Goal: Check status: Check status

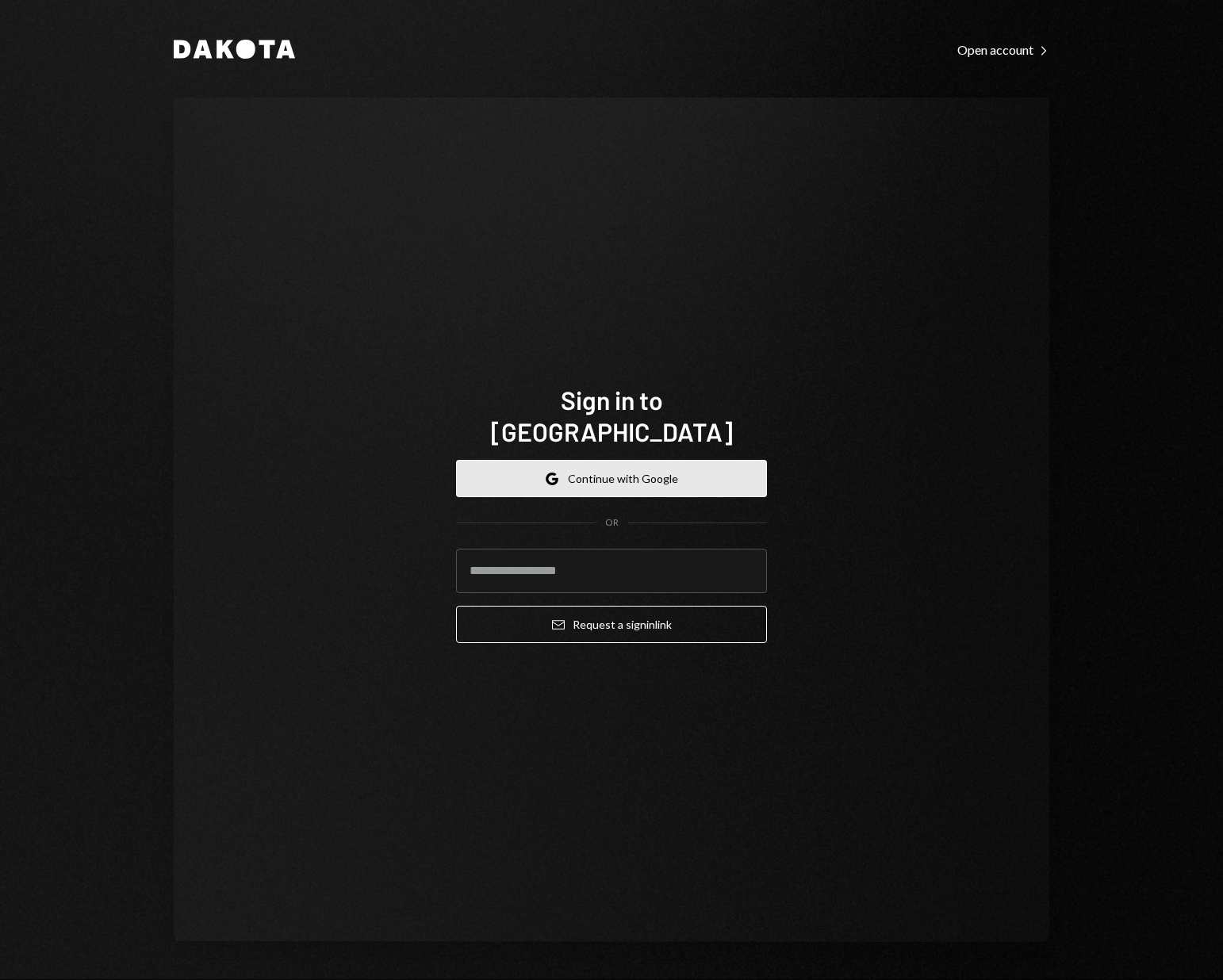
click at [616, 465] on button "Google Continue with Google" at bounding box center [612, 479] width 311 height 38
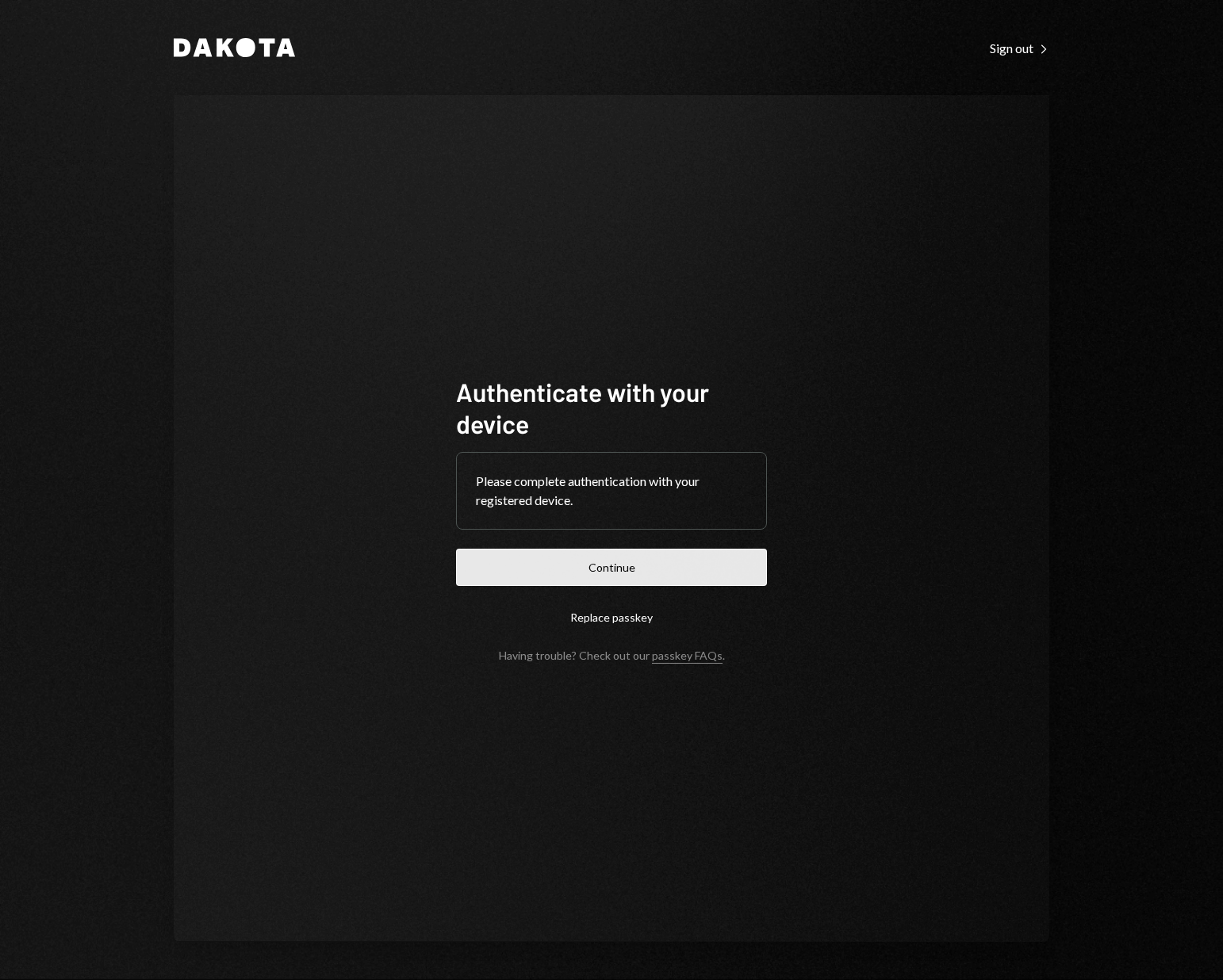
click at [633, 571] on button "Continue" at bounding box center [612, 568] width 311 height 38
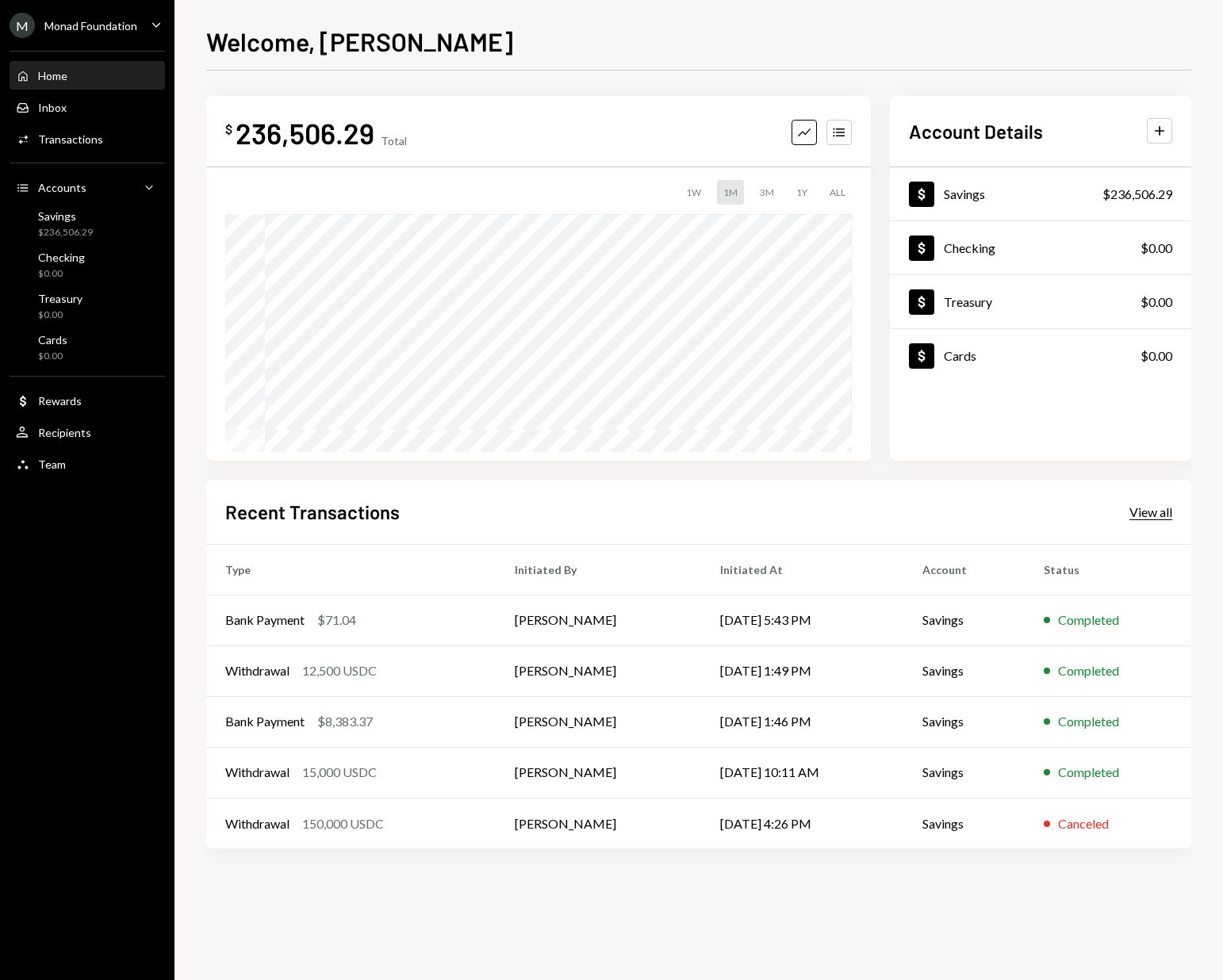
click at [1154, 512] on div "View all" at bounding box center [1151, 512] width 43 height 16
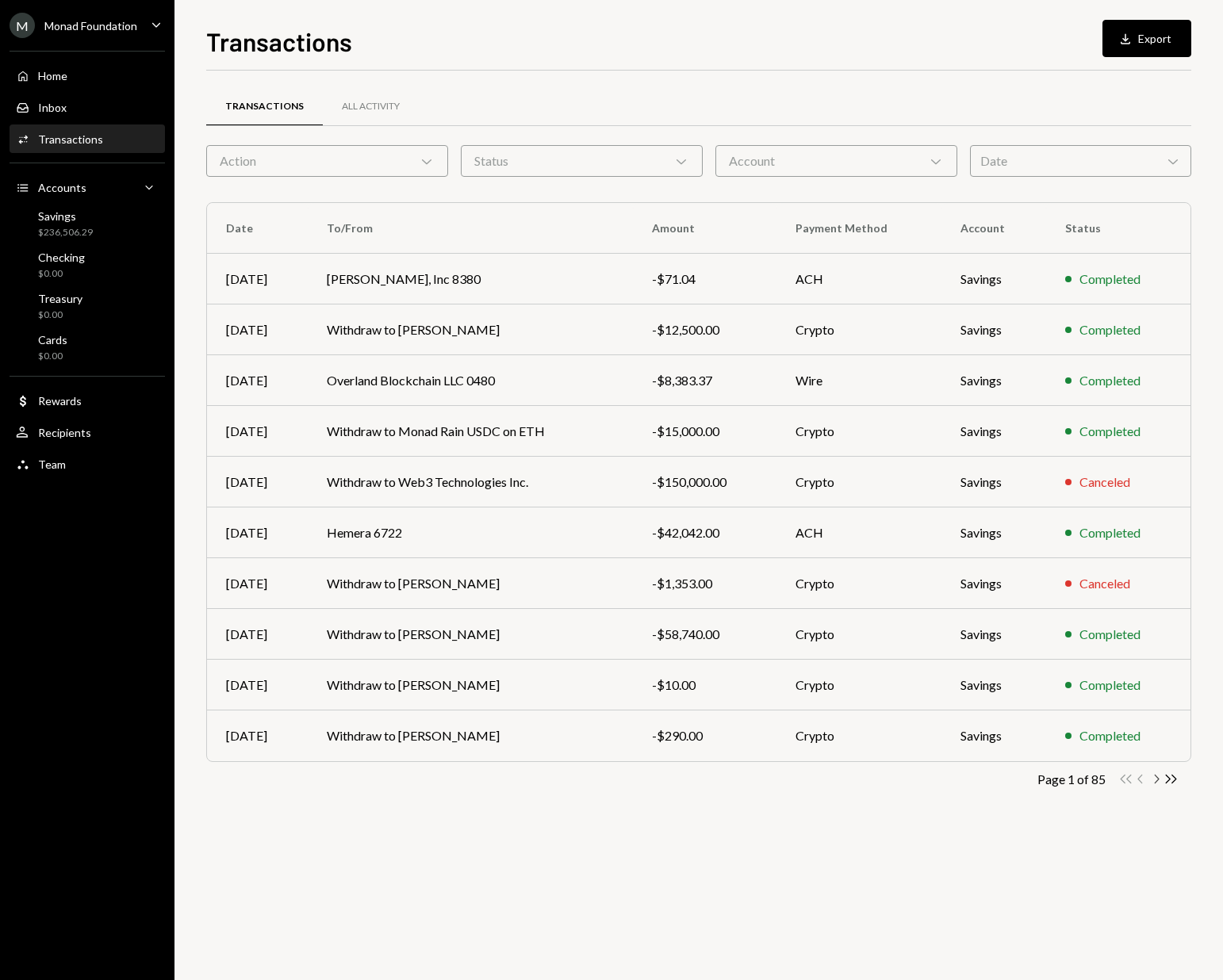
click at [1156, 781] on icon "button" at bounding box center [1158, 779] width 5 height 9
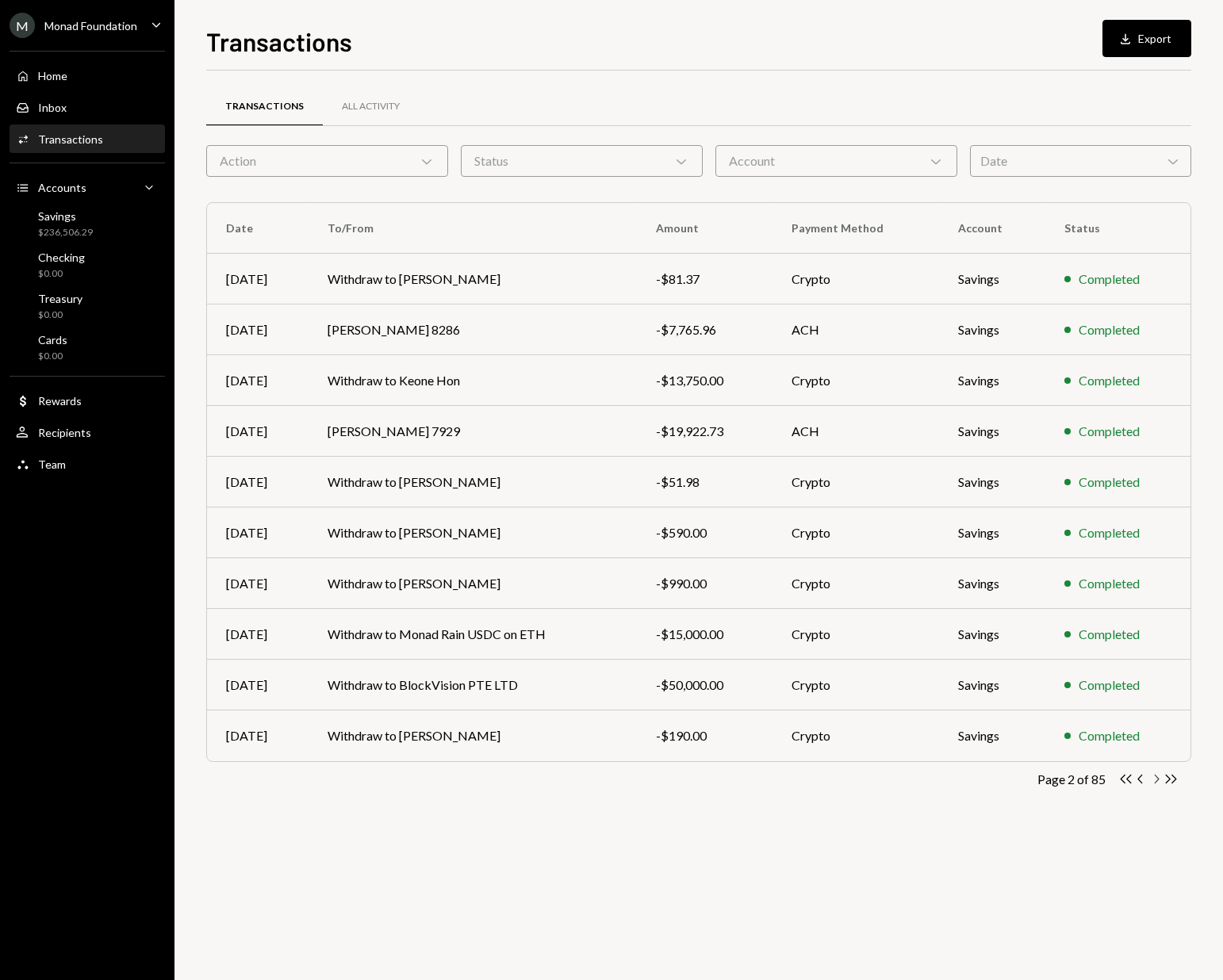
click at [1157, 781] on icon "button" at bounding box center [1158, 779] width 5 height 9
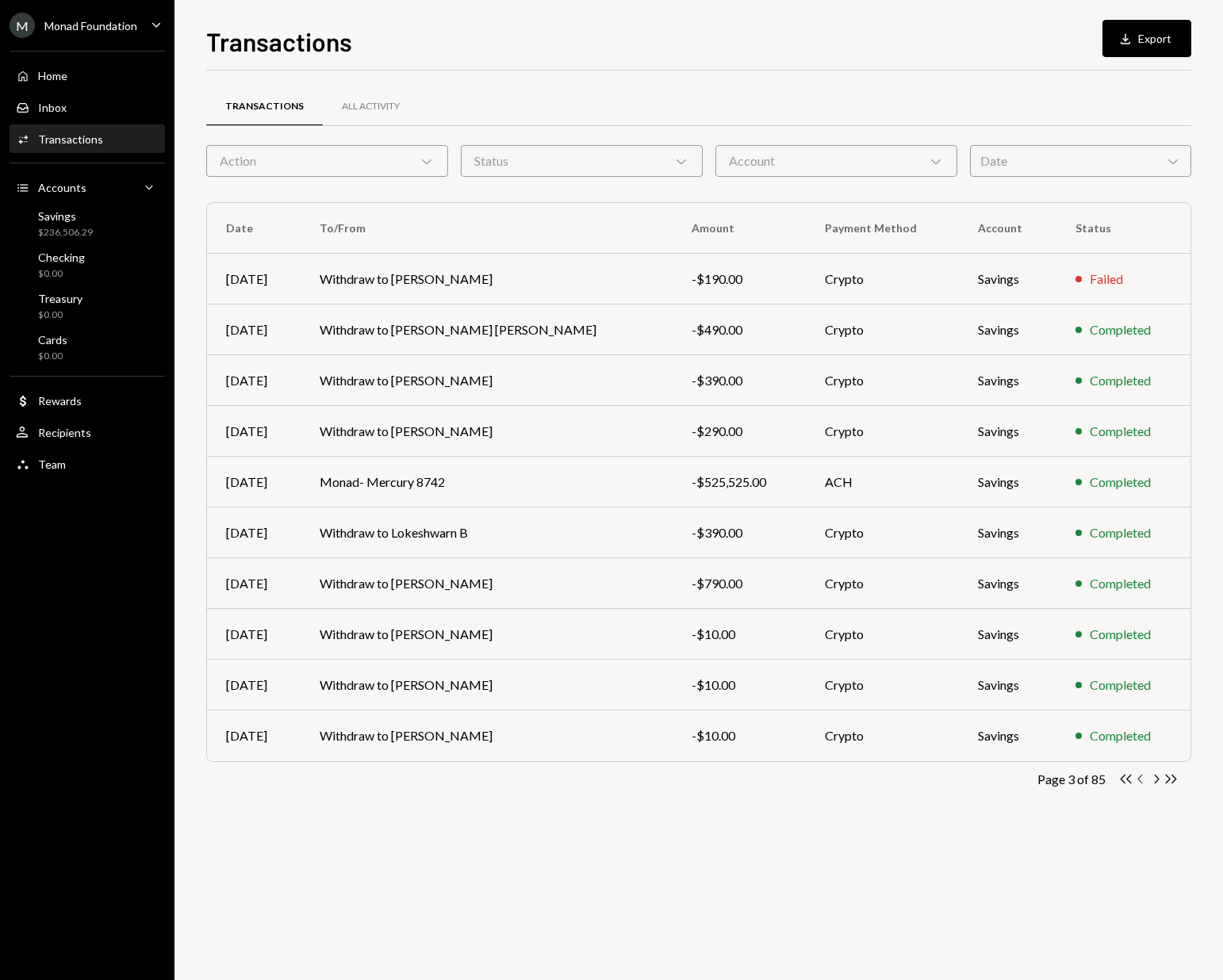
click at [1139, 775] on icon "Chevron Left" at bounding box center [1141, 779] width 15 height 15
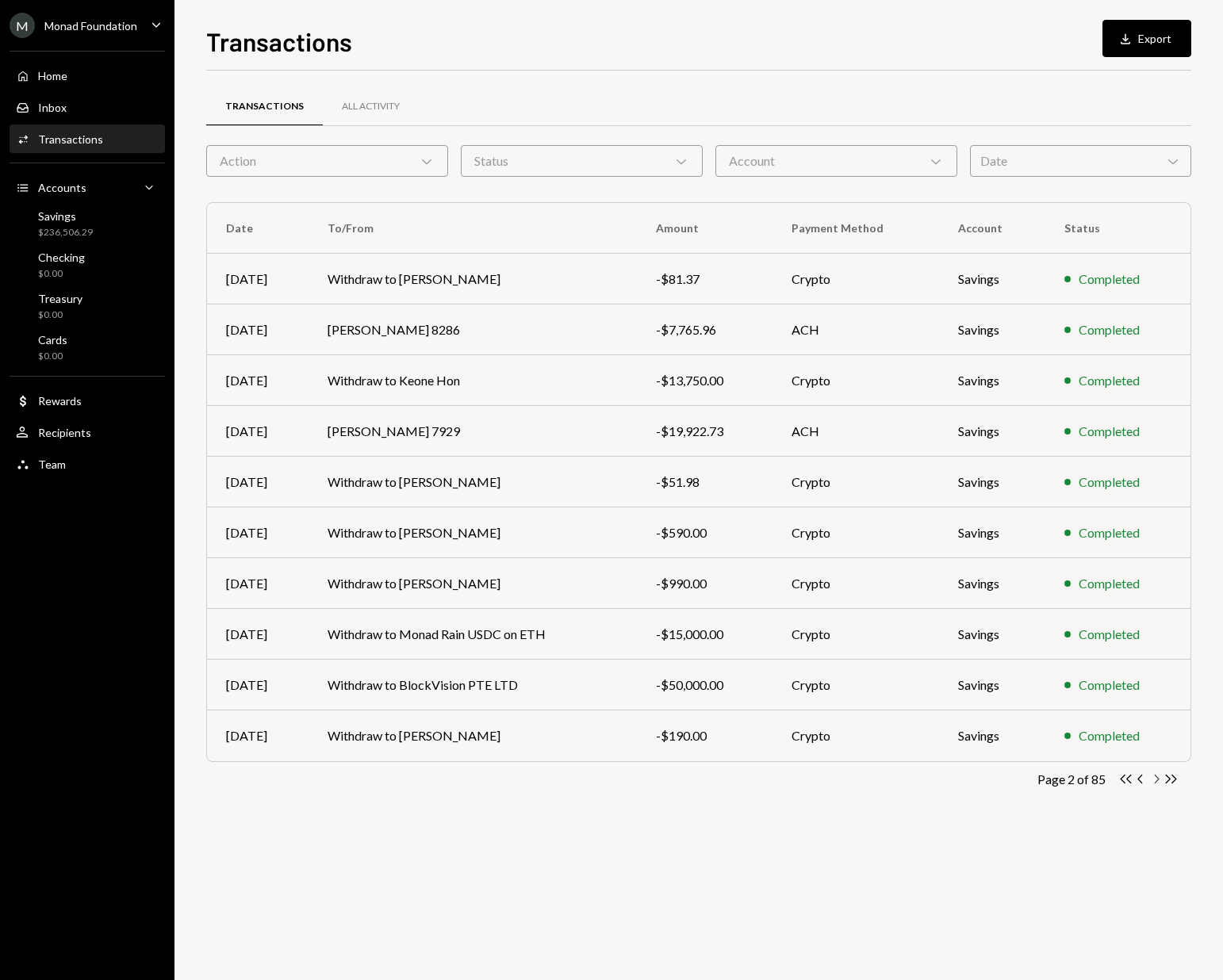
click at [1157, 777] on icon "button" at bounding box center [1158, 779] width 5 height 9
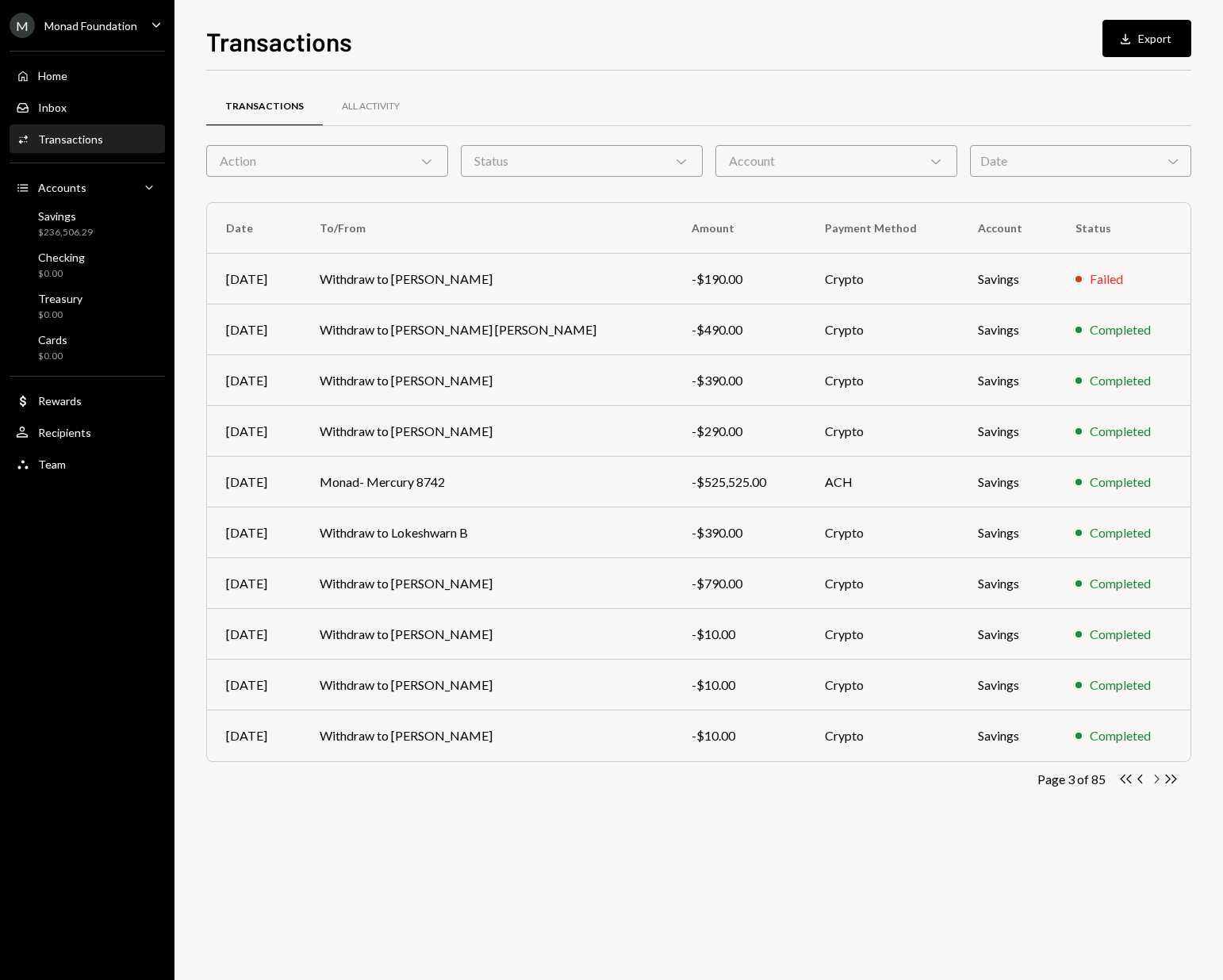
click at [1157, 777] on icon "button" at bounding box center [1158, 779] width 5 height 9
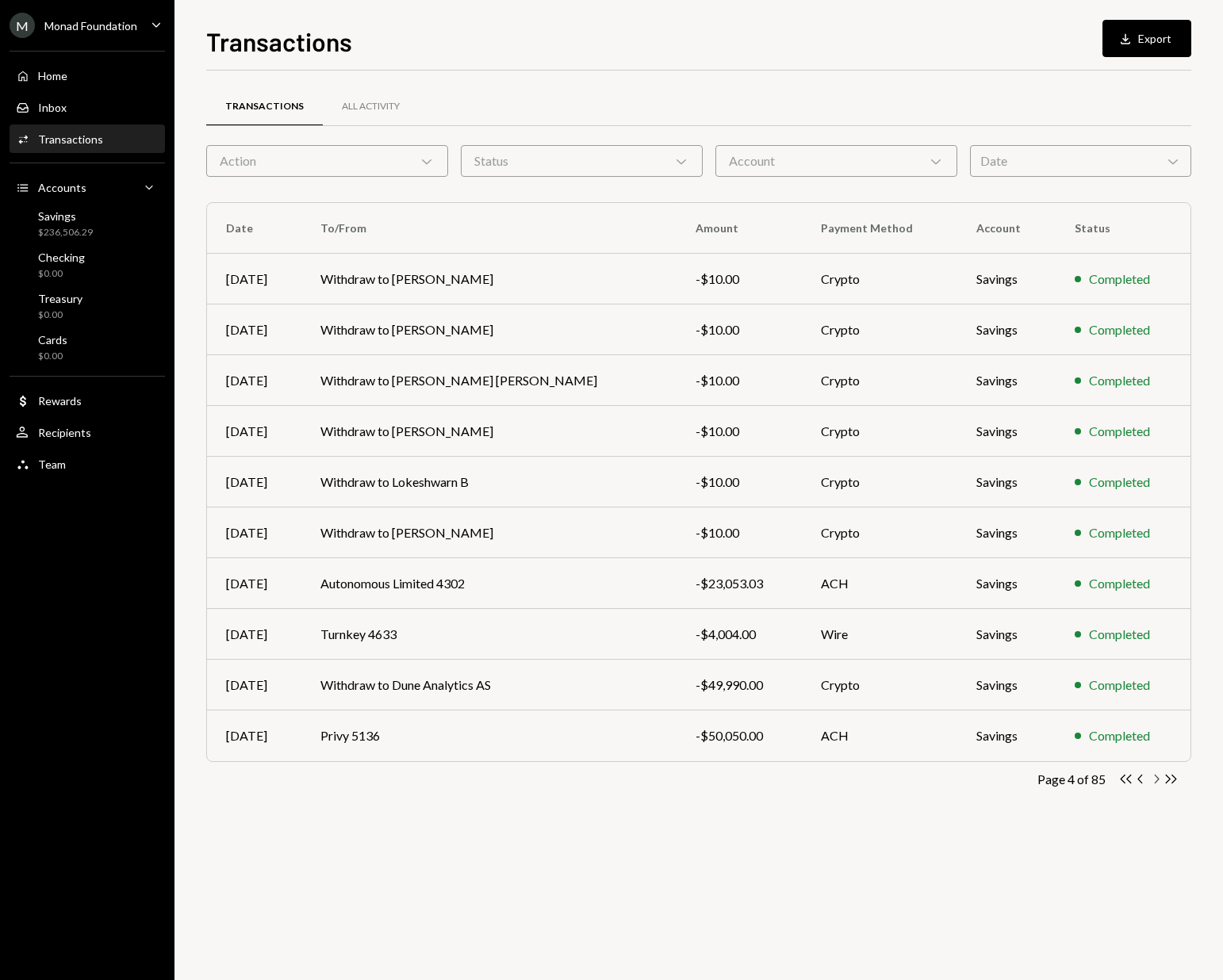
click at [1155, 774] on icon "Chevron Right" at bounding box center [1156, 779] width 15 height 15
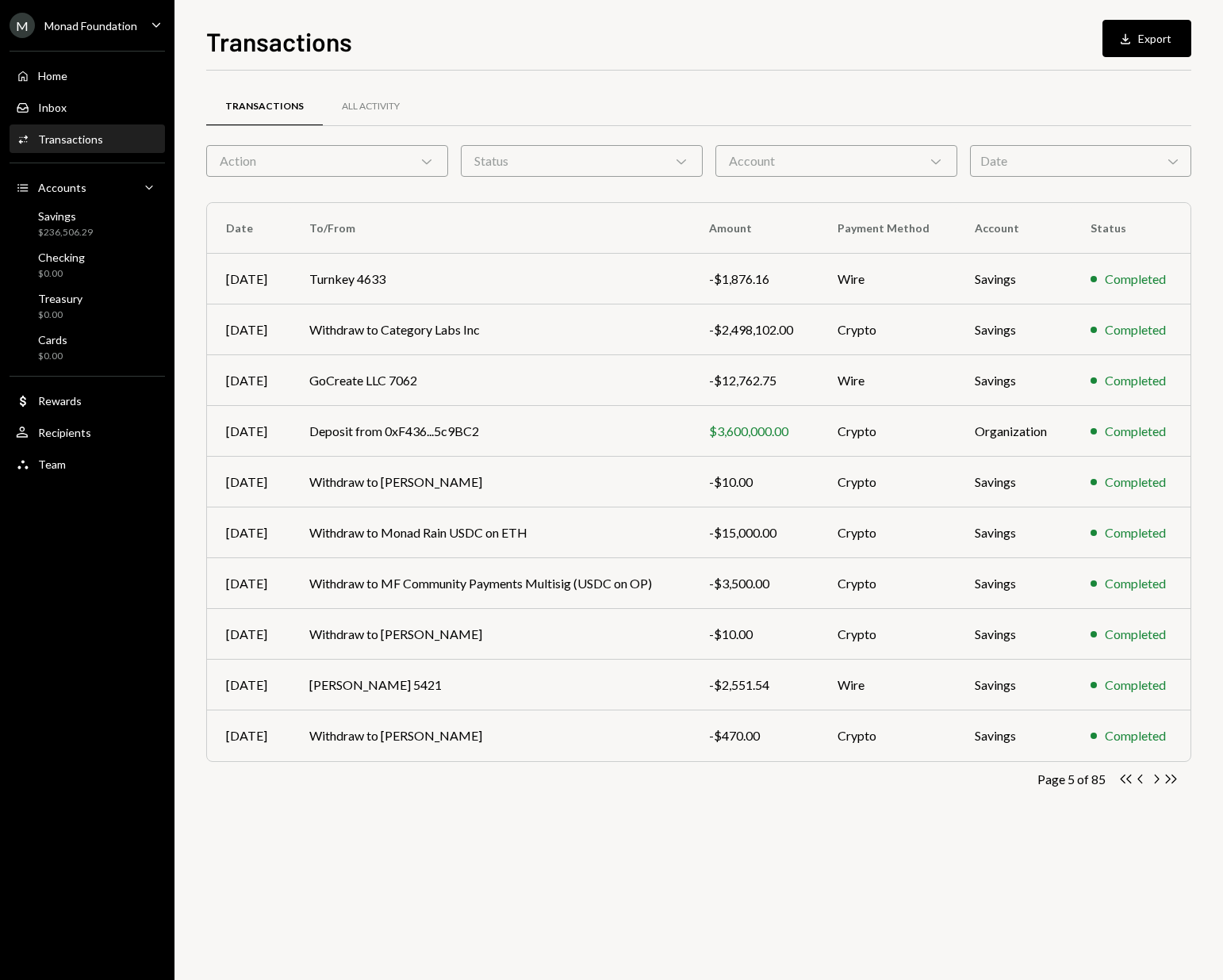
click at [1155, 774] on icon "Chevron Right" at bounding box center [1156, 779] width 15 height 15
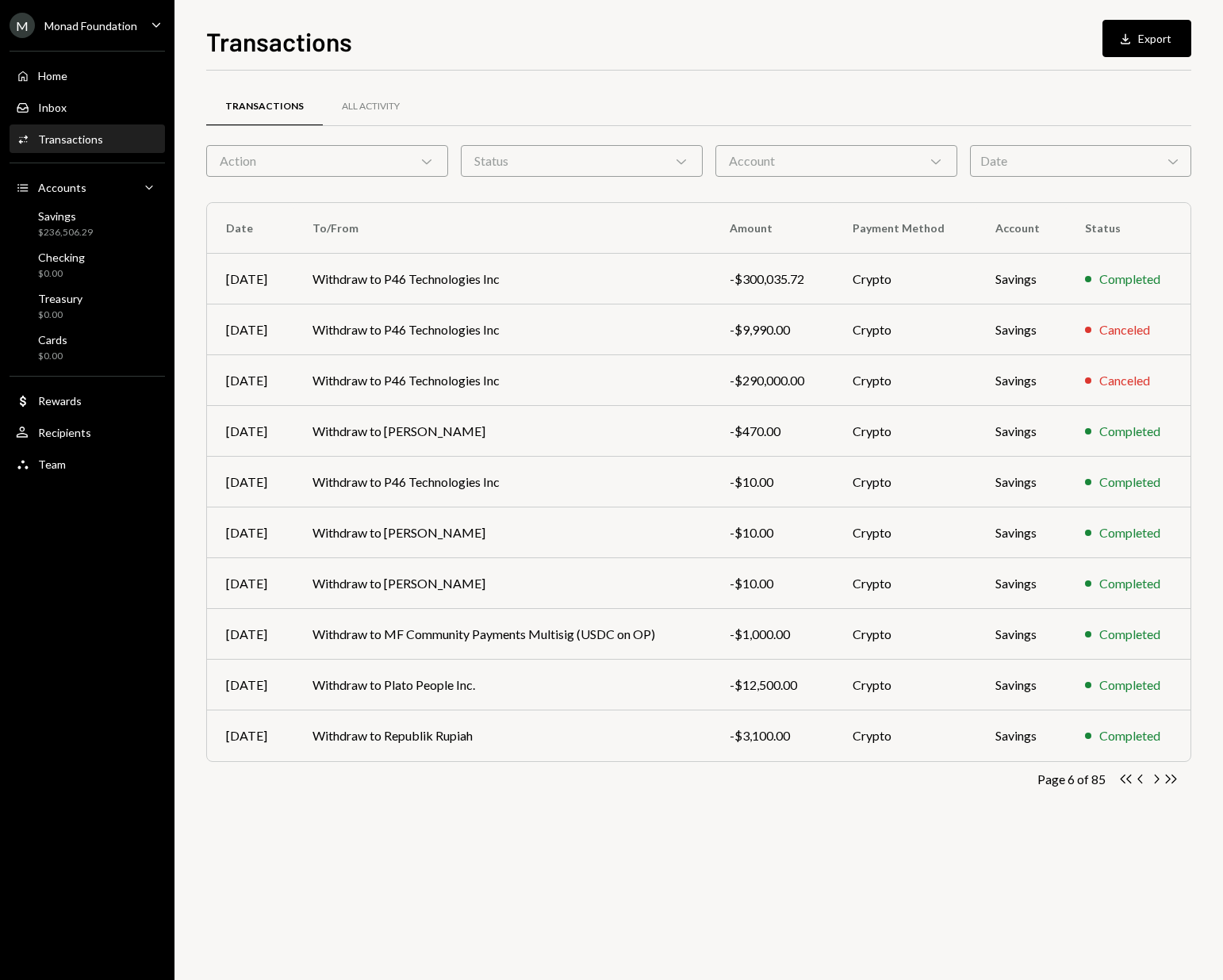
click at [1158, 781] on icon "Chevron Right" at bounding box center [1156, 779] width 15 height 15
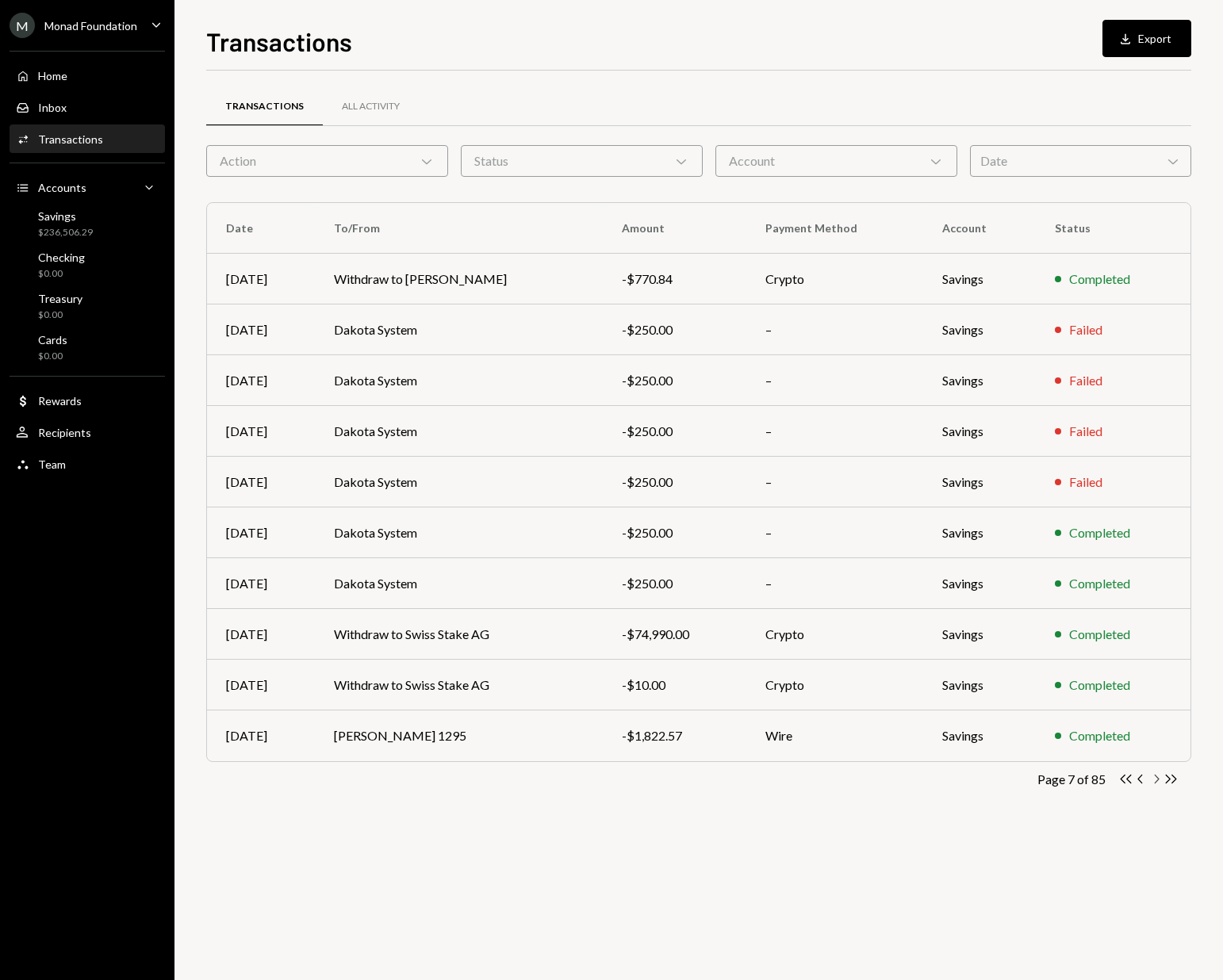
click at [1159, 781] on icon "Chevron Right" at bounding box center [1156, 779] width 15 height 15
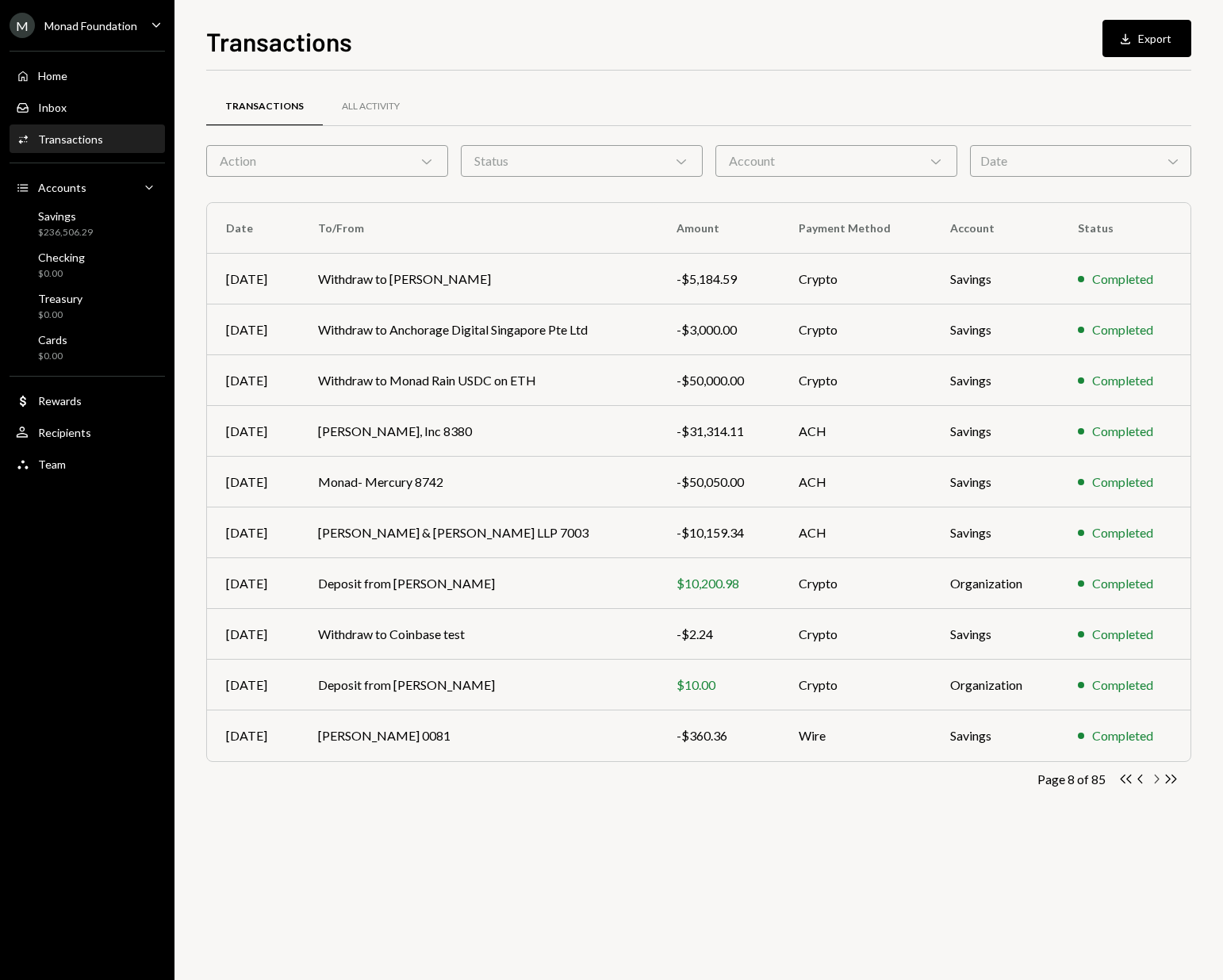
click at [1157, 776] on icon "button" at bounding box center [1158, 779] width 5 height 9
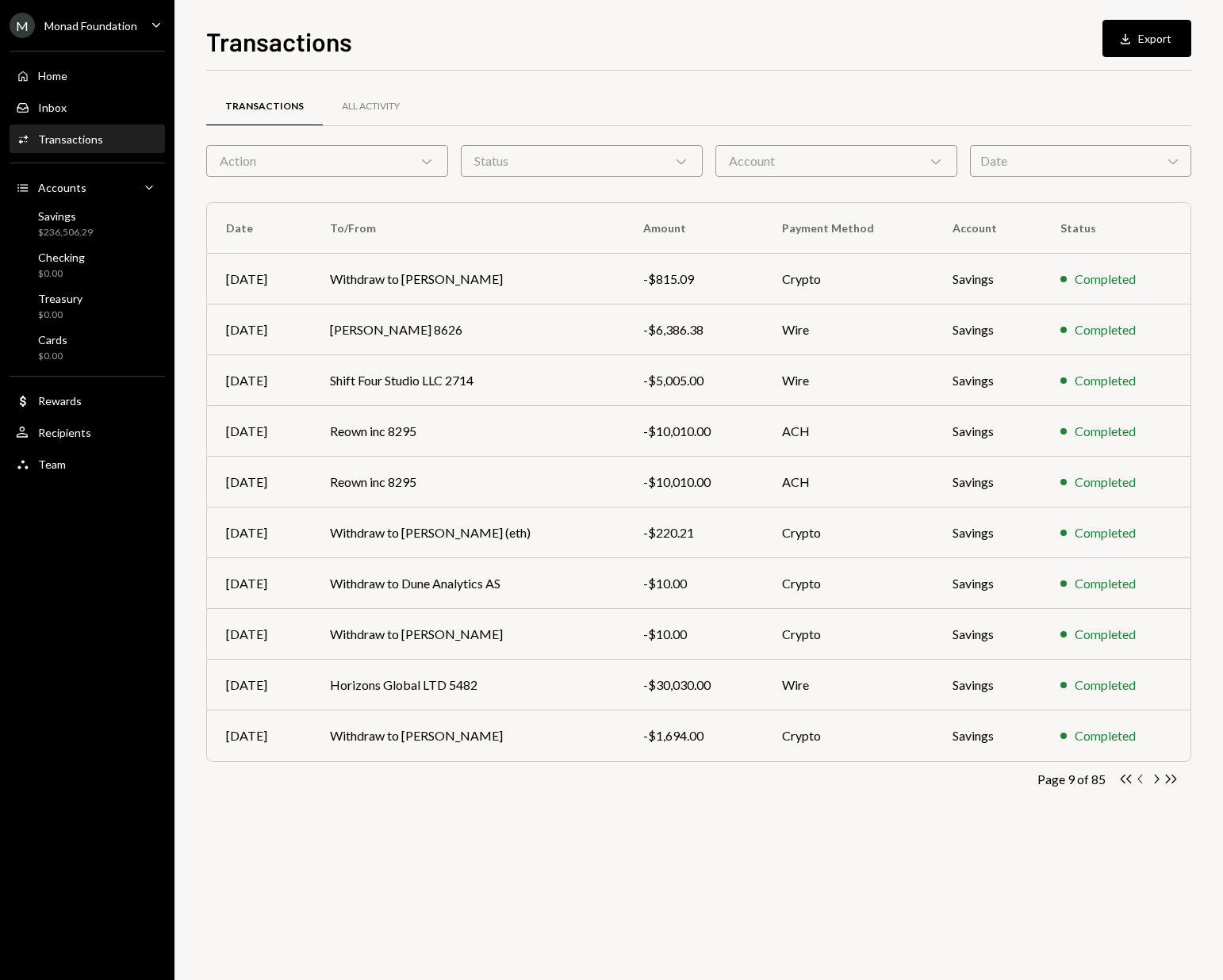
click at [1141, 781] on icon "button" at bounding box center [1140, 779] width 5 height 9
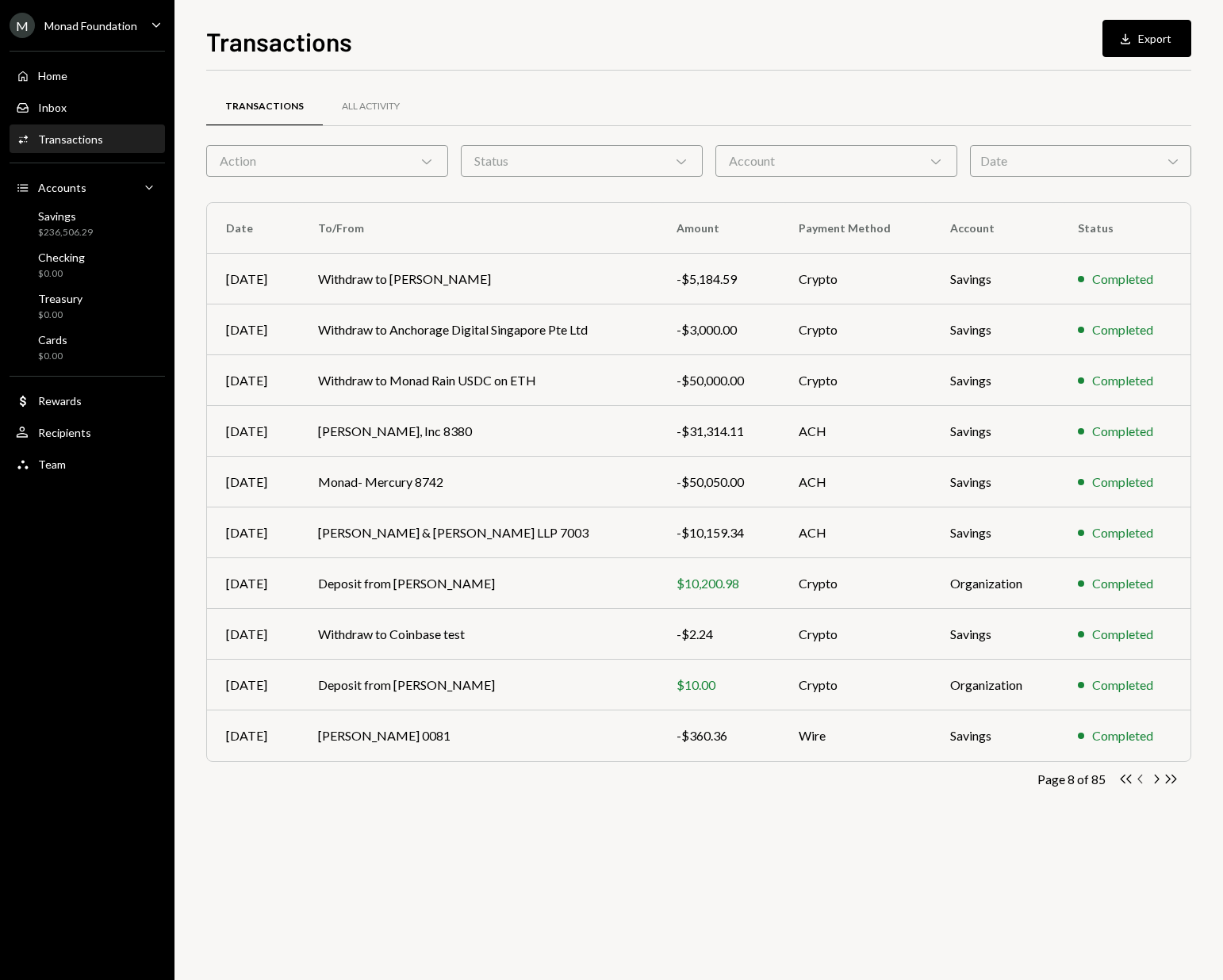
click at [1140, 781] on icon "button" at bounding box center [1140, 779] width 5 height 9
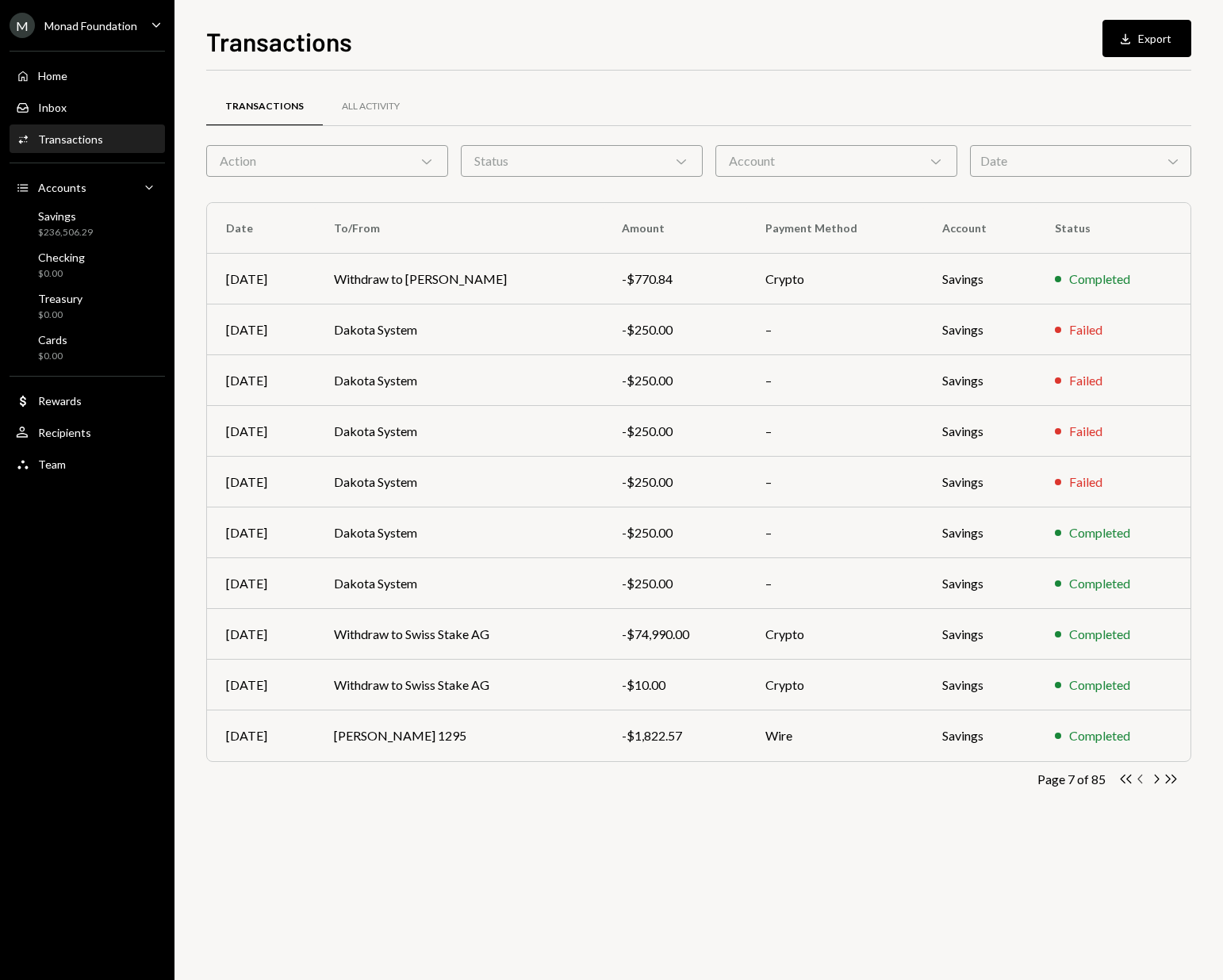
click at [1140, 781] on icon "button" at bounding box center [1140, 779] width 5 height 9
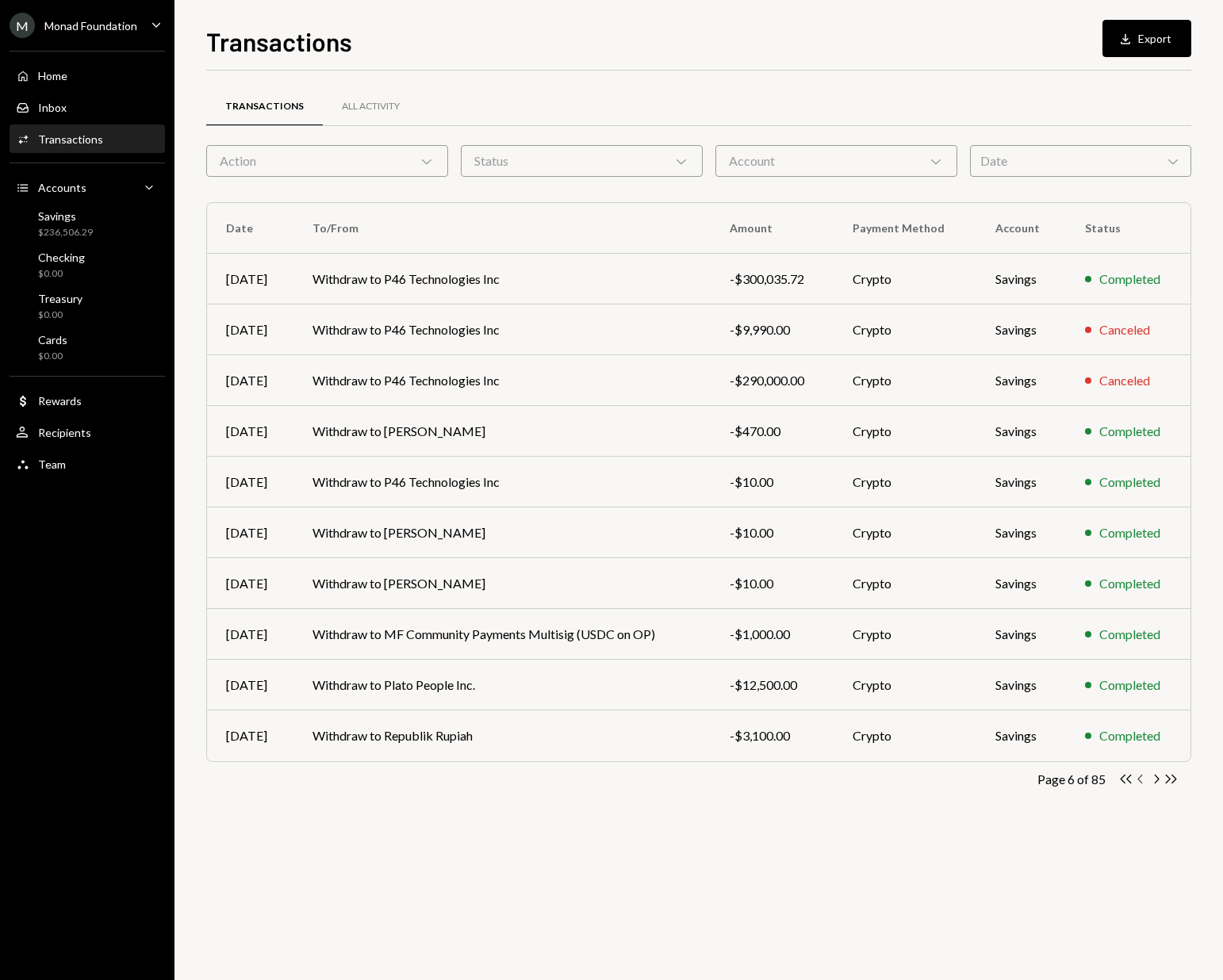
click at [1140, 781] on icon "button" at bounding box center [1140, 779] width 5 height 9
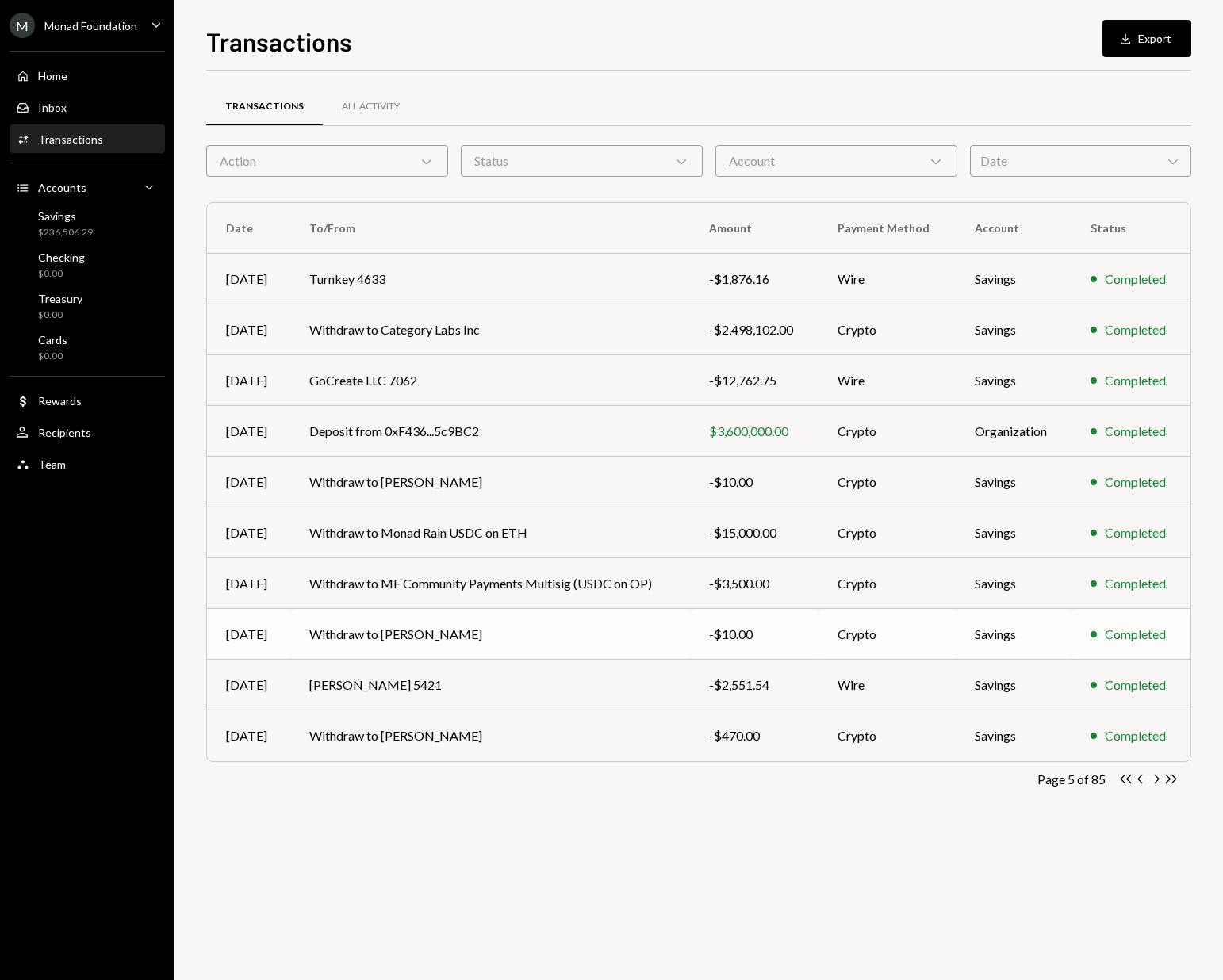
click at [523, 631] on td "Withdraw to [PERSON_NAME]" at bounding box center [490, 634] width 400 height 51
